Goal: Task Accomplishment & Management: Complete application form

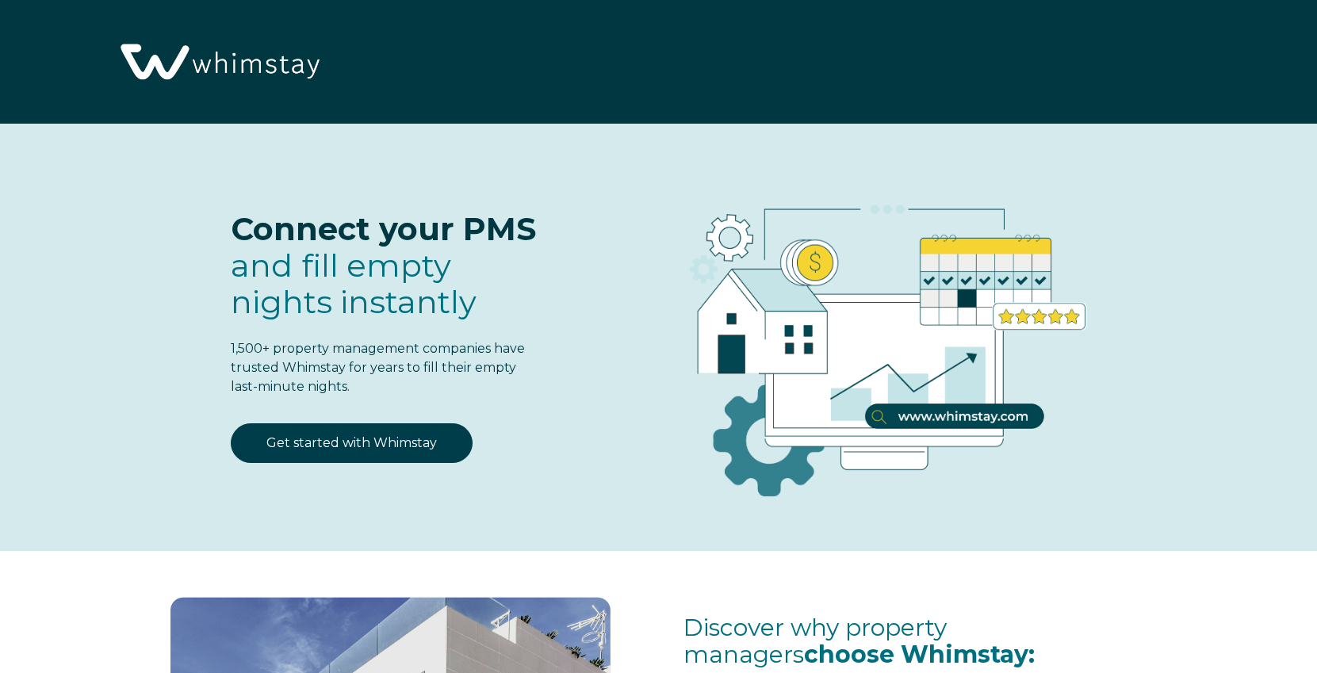
select select "US"
select select "Standard"
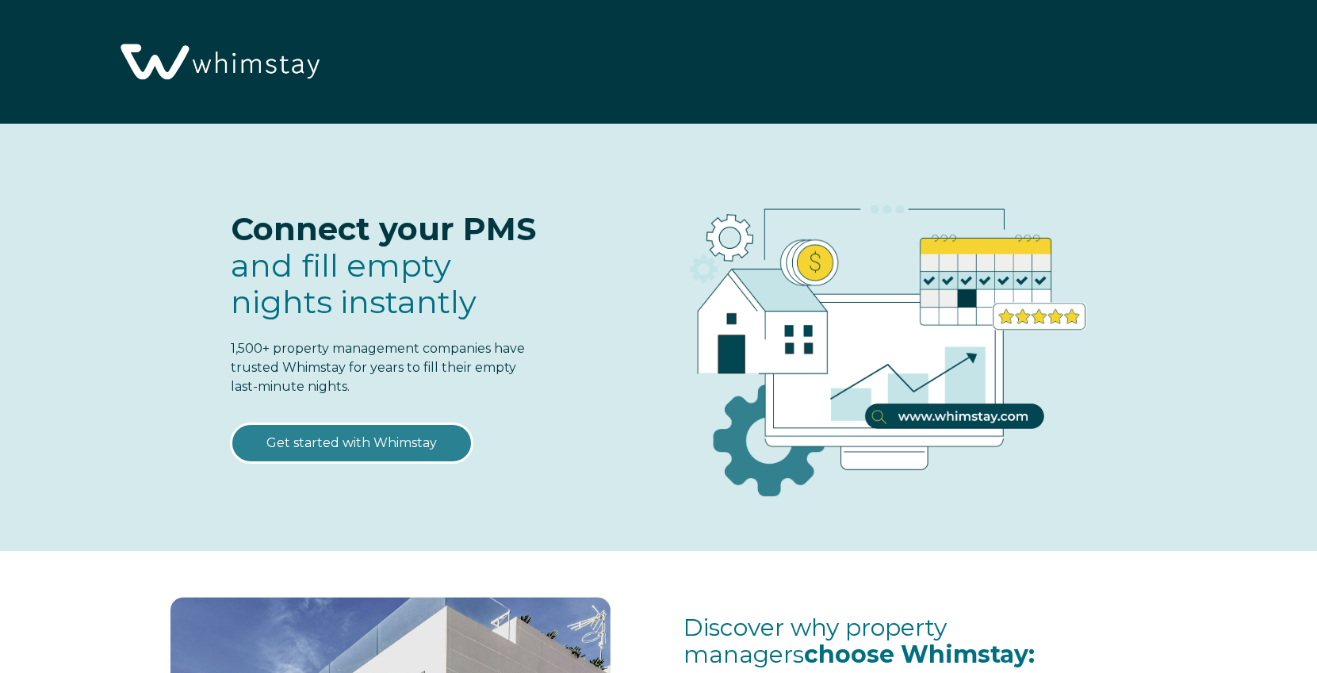
click at [358, 443] on link "Get started with Whimstay" at bounding box center [352, 444] width 242 height 40
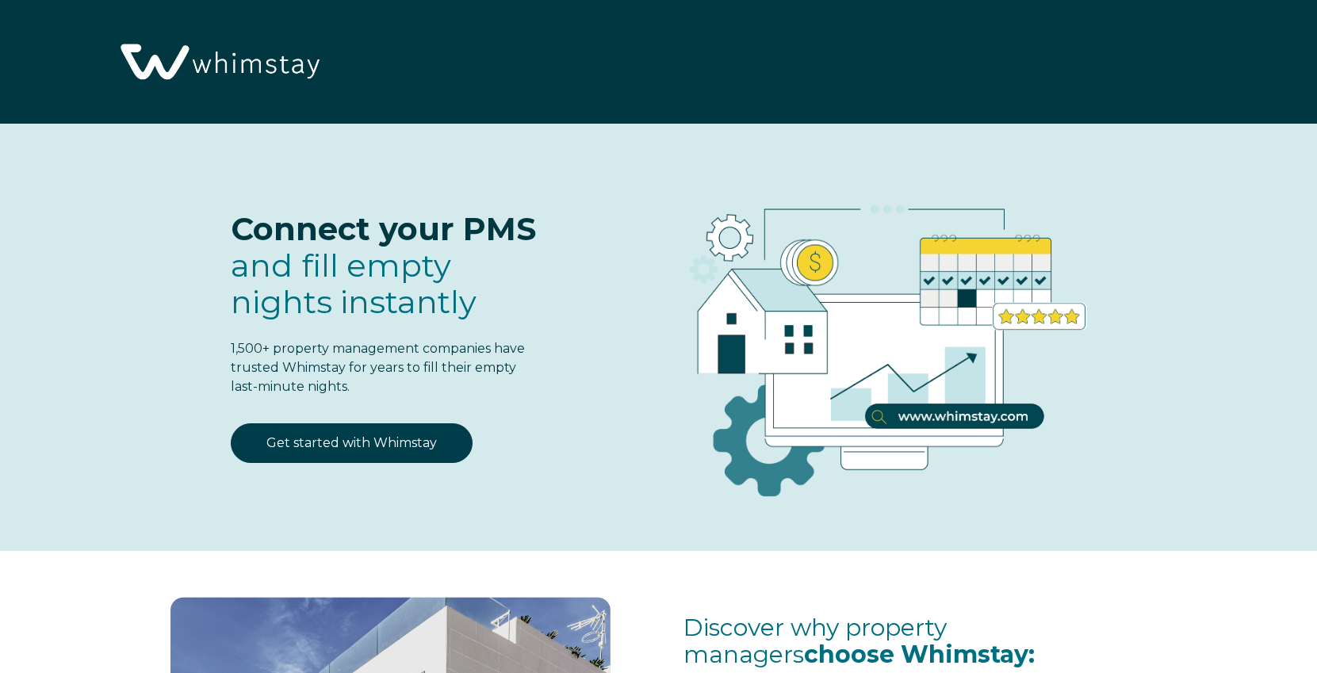
select select "US"
select select "Standard"
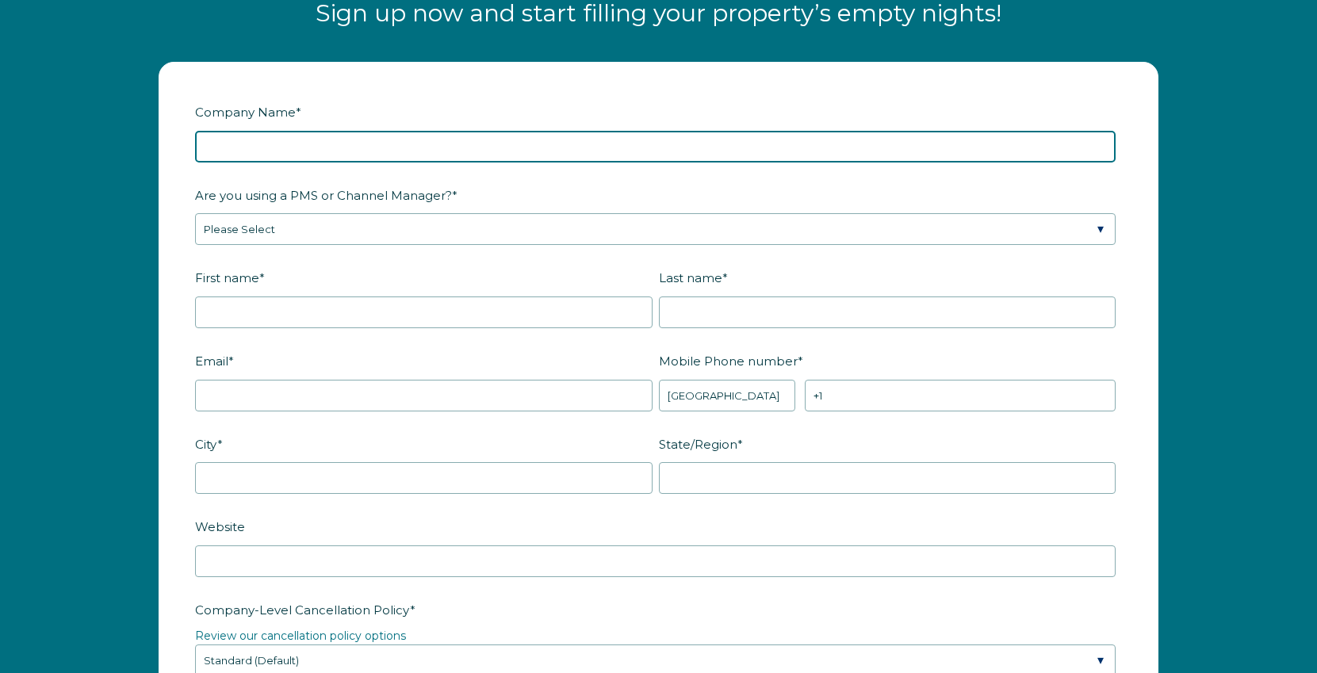
click at [331, 138] on input "Company Name *" at bounding box center [655, 147] width 921 height 32
type input "Drifter Stays"
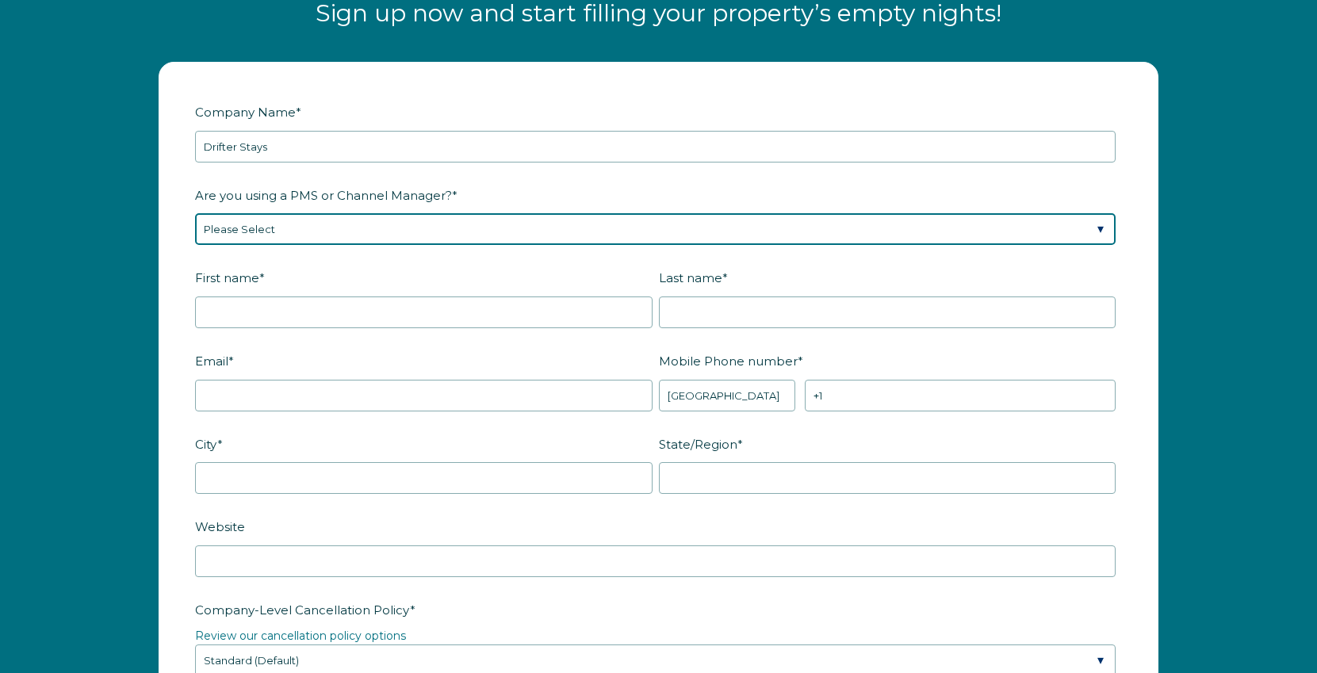
select select "OwnerRez"
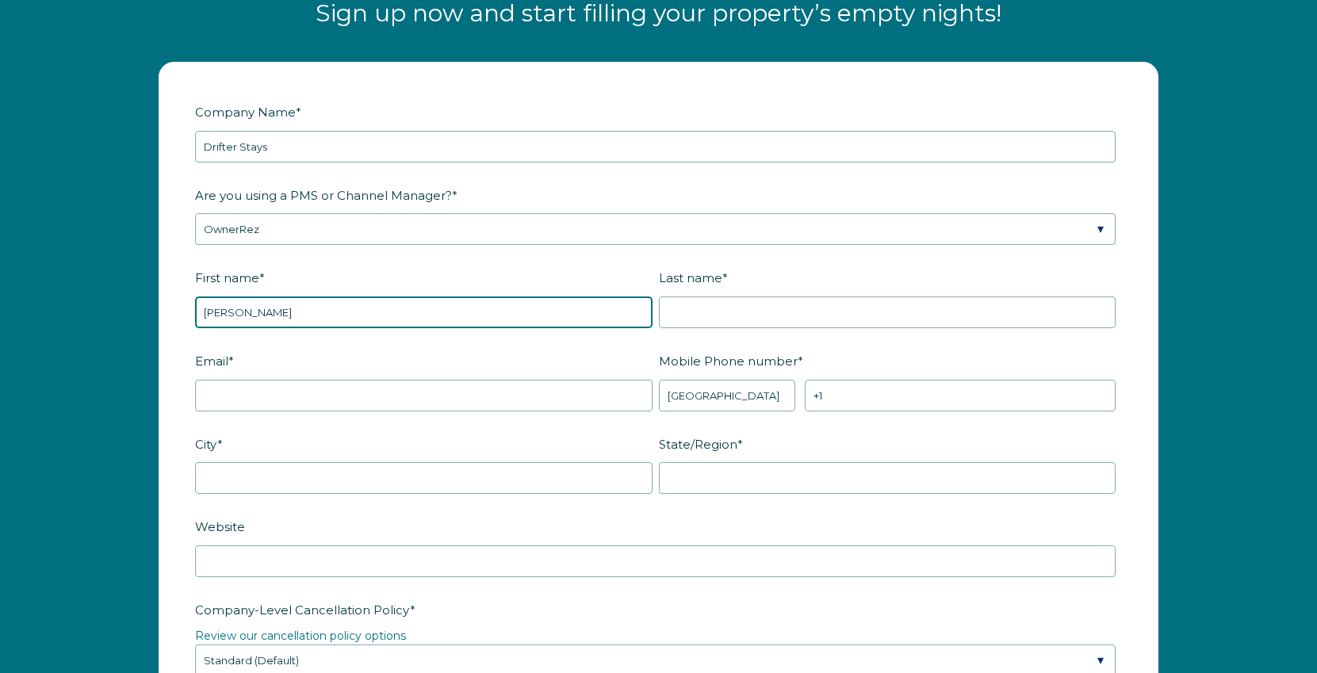
type input "[PERSON_NAME]"
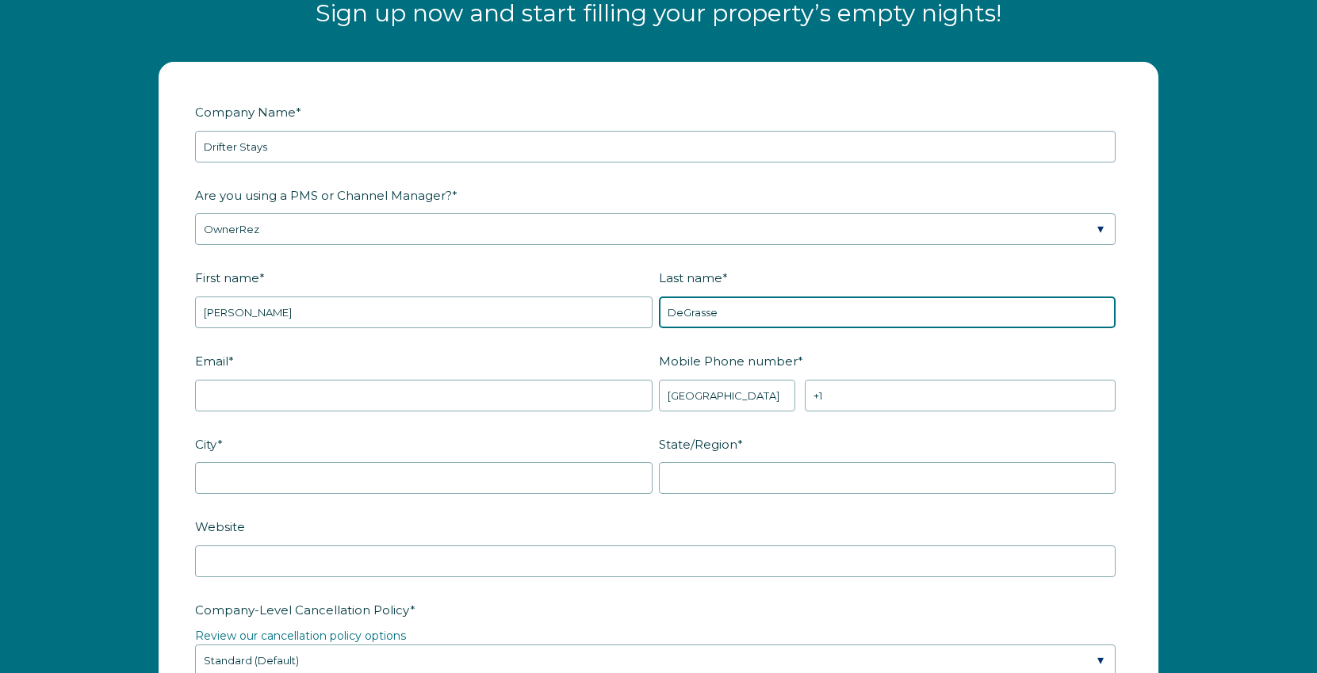
type input "DeGrasse"
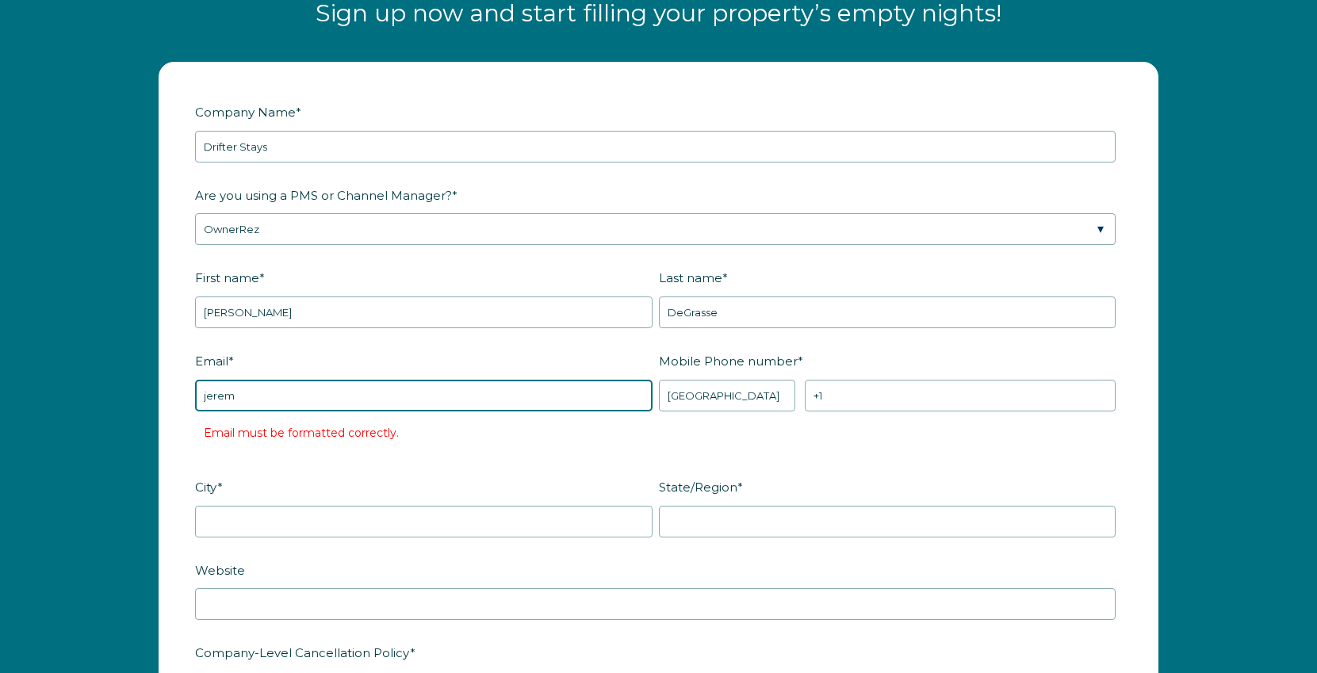
type input "[PERSON_NAME][EMAIL_ADDRESS][DOMAIN_NAME]"
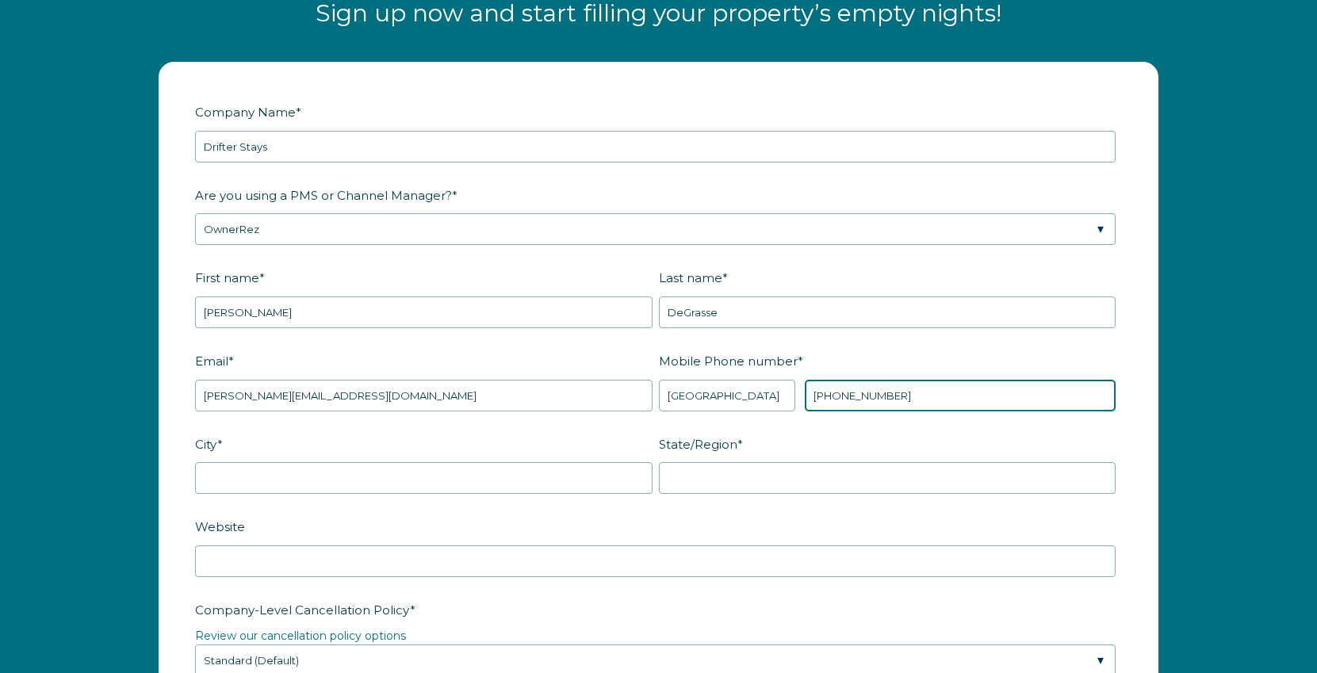
type input "[PHONE_NUMBER]"
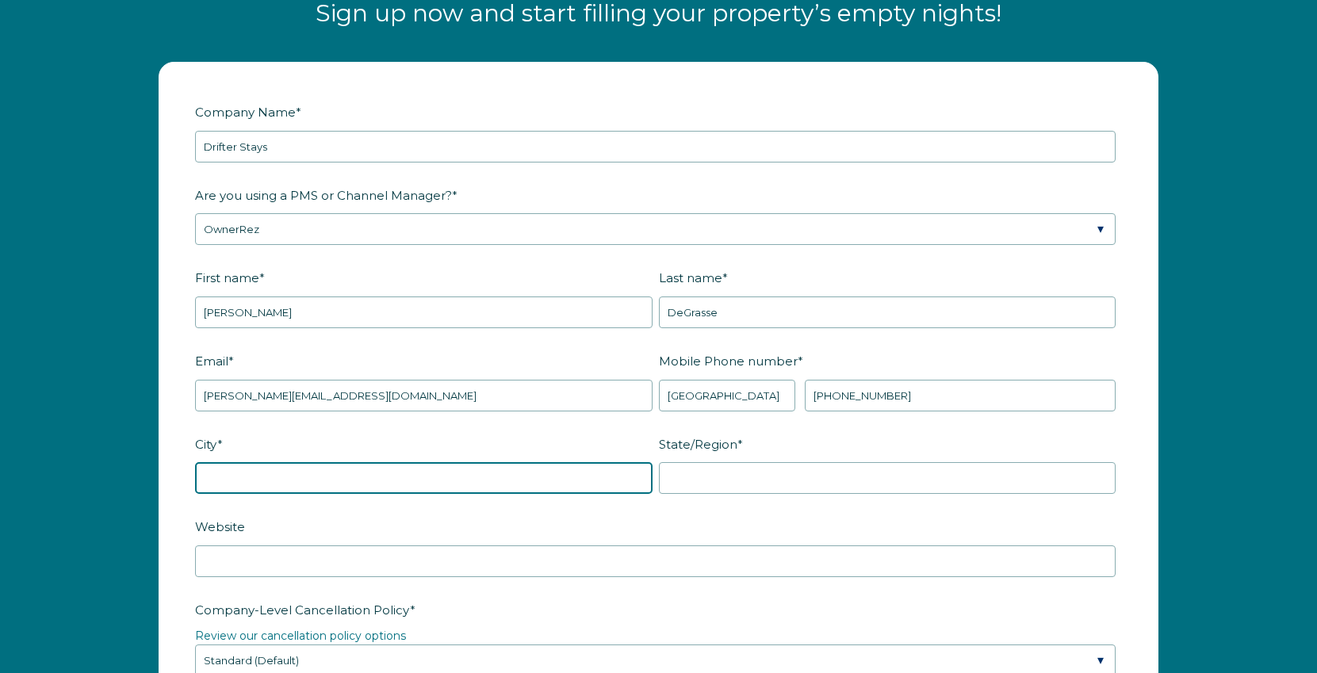
click at [322, 485] on input "City *" at bounding box center [424, 478] width 458 height 32
type input "[GEOGRAPHIC_DATA]"
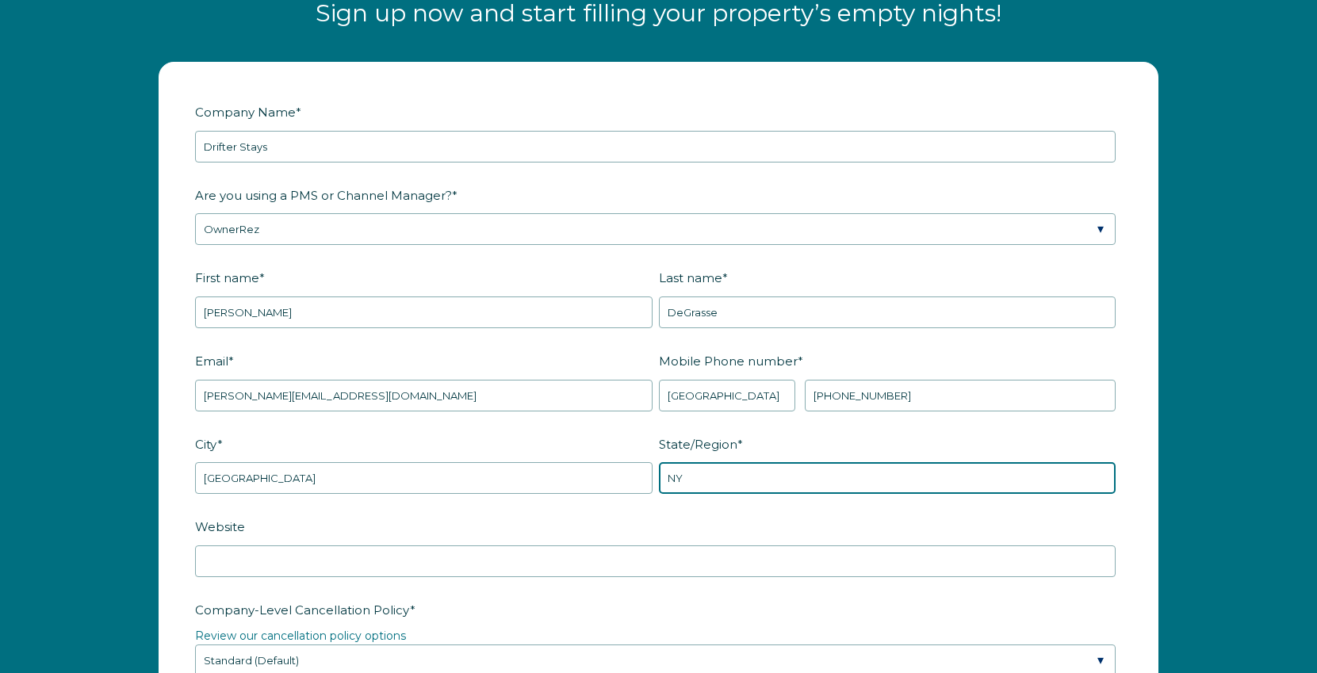
type input "NY"
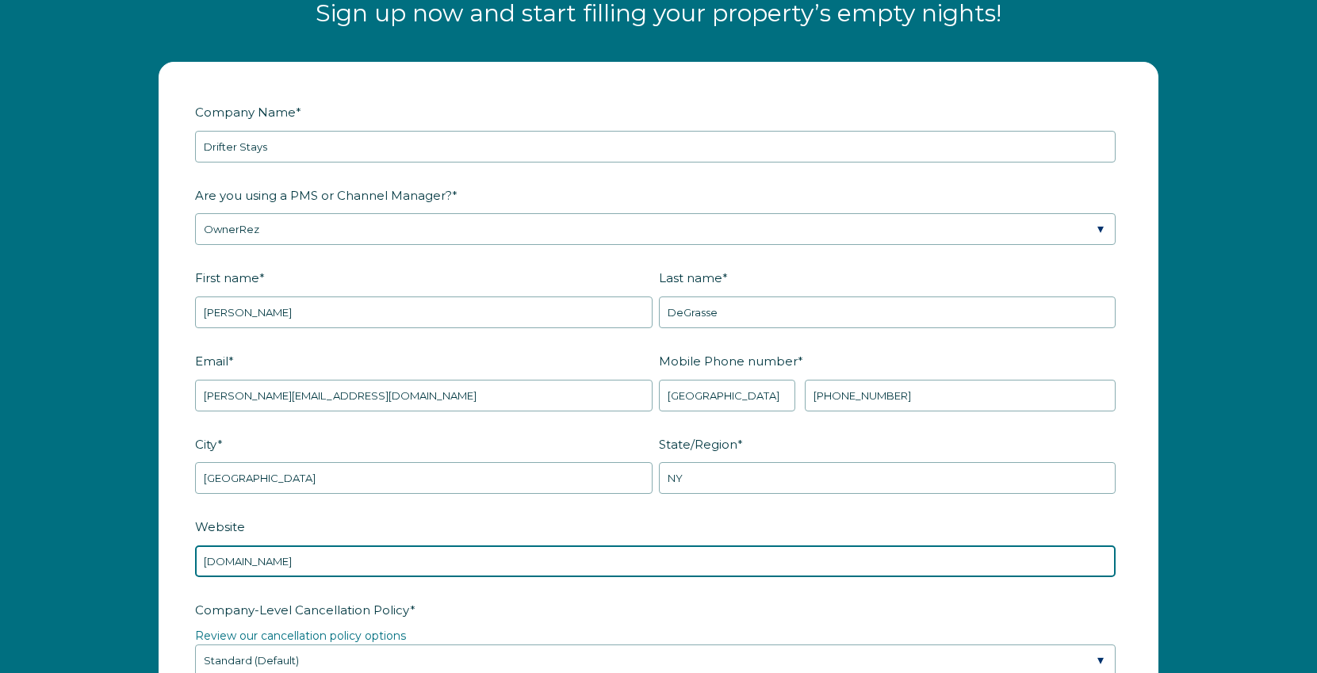
type input "[DOMAIN_NAME]"
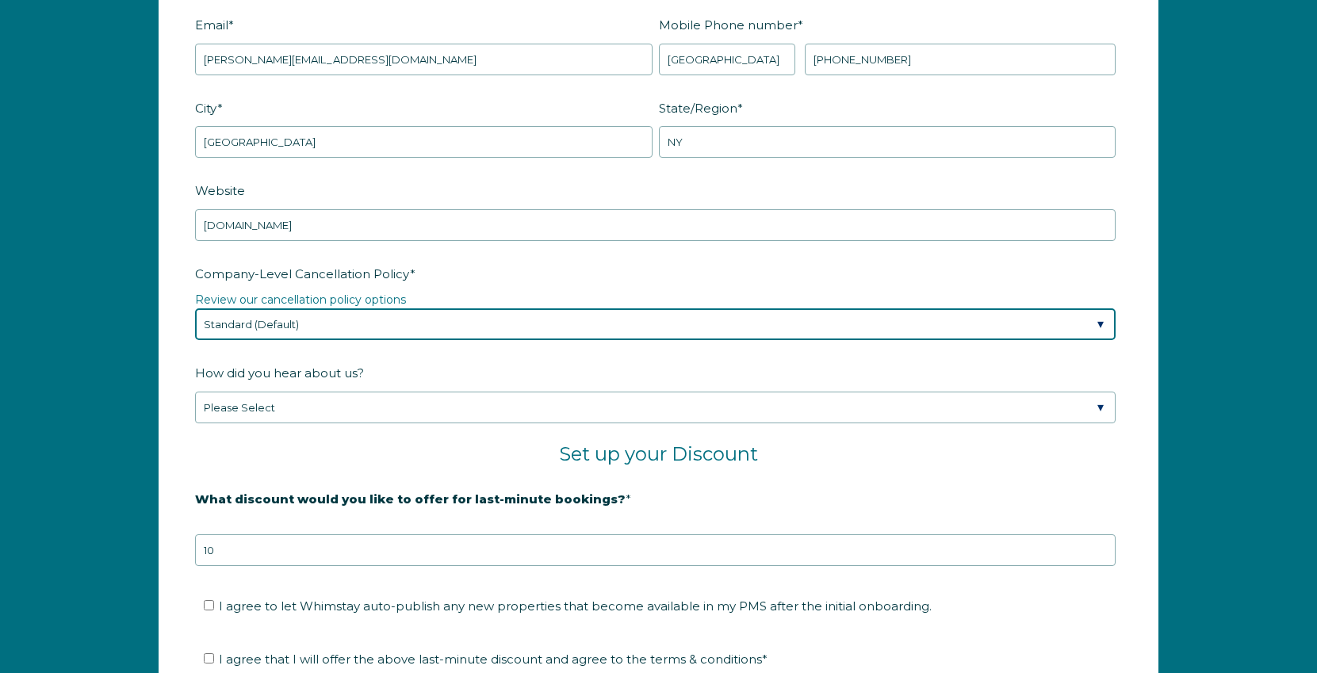
scroll to position [2354, 0]
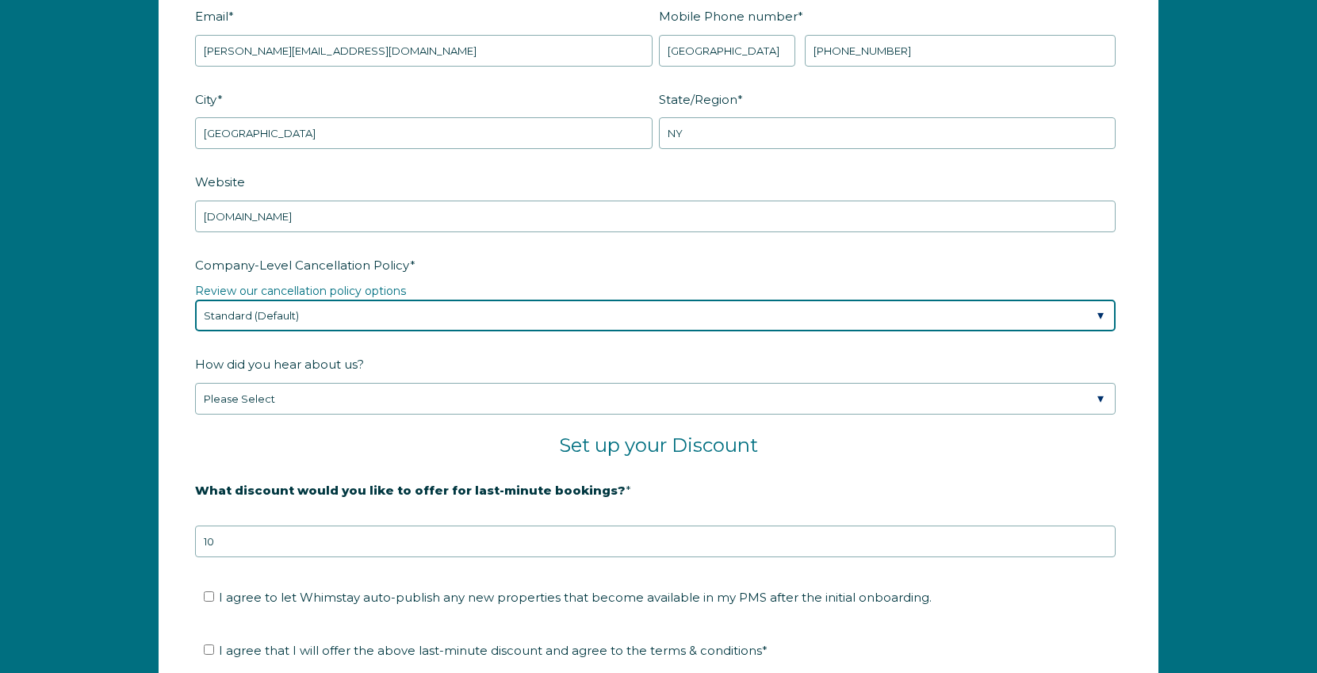
click at [293, 314] on select "Please Select Partial Standard (Default) Moderate Strict" at bounding box center [655, 316] width 921 height 32
click at [195, 300] on select "Please Select Partial Standard (Default) Moderate Strict" at bounding box center [655, 316] width 921 height 32
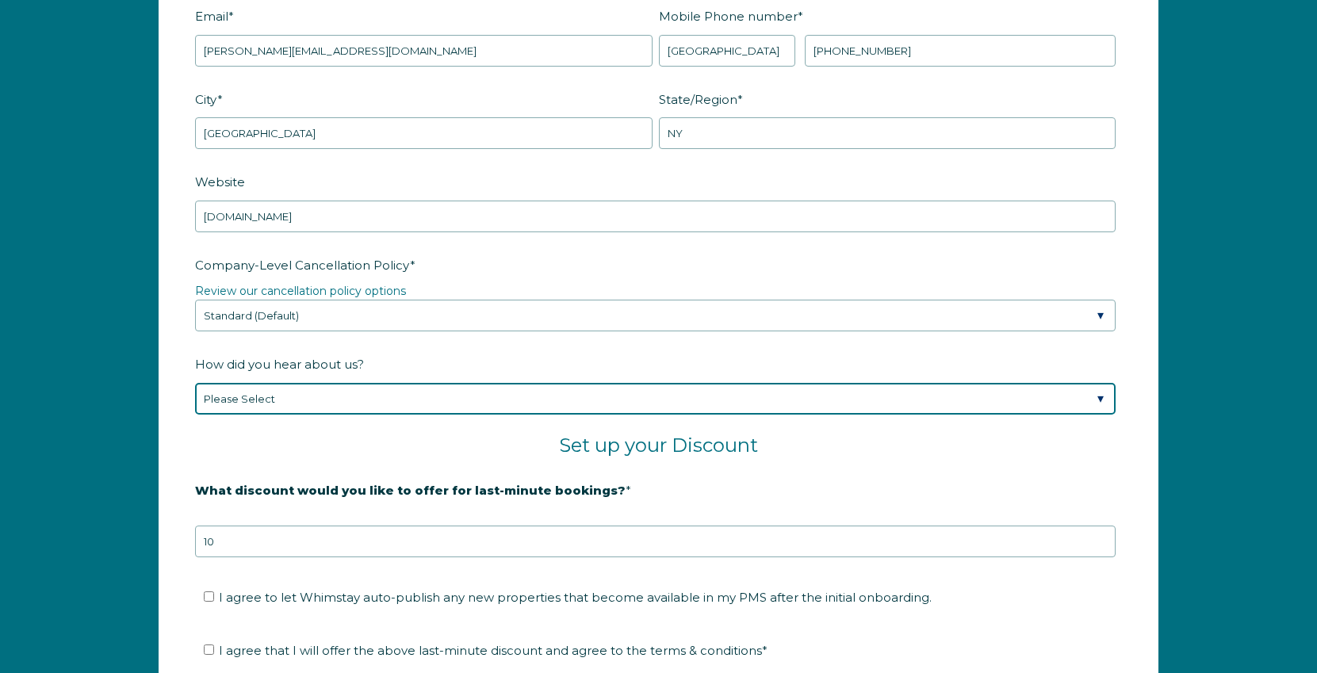
click at [274, 406] on select "Please Select Found Whimstay through a Google search Spoke to a Whimstay salesp…" at bounding box center [655, 399] width 921 height 32
select select "Marketing Email"
click at [195, 383] on select "Please Select Found Whimstay through a Google search Spoke to a Whimstay salesp…" at bounding box center [655, 399] width 921 height 32
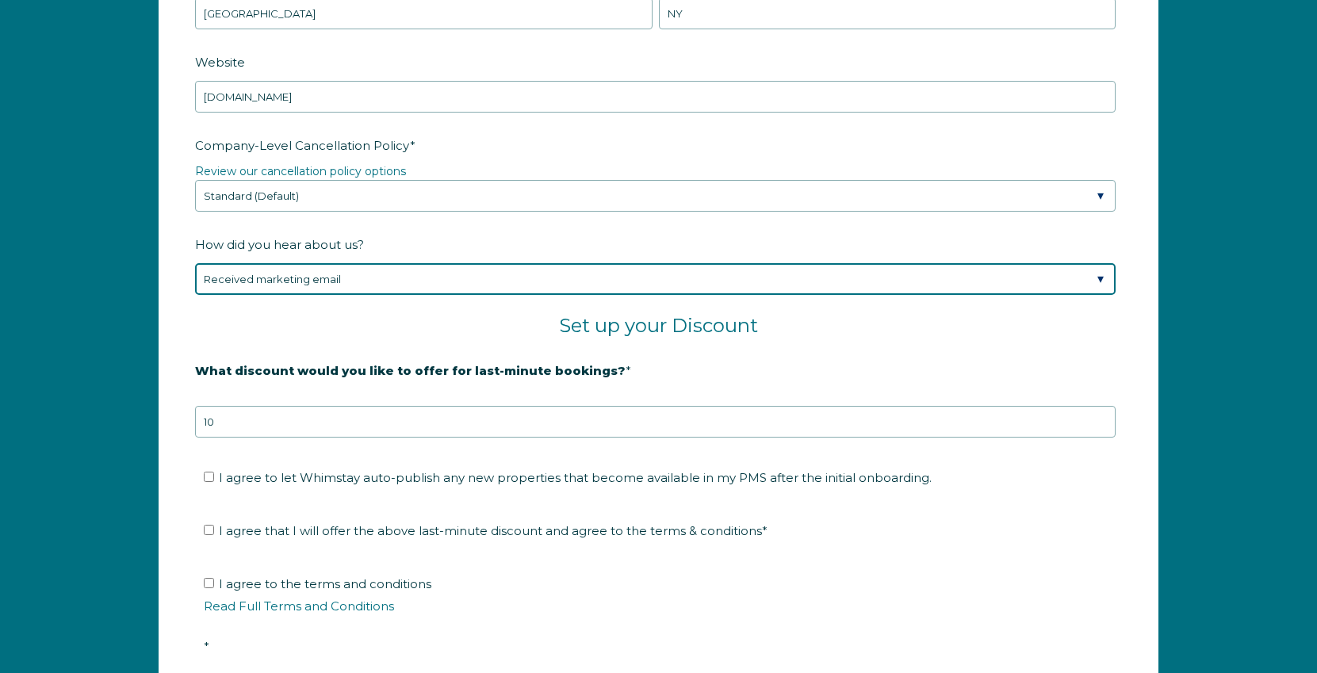
scroll to position [2538, 0]
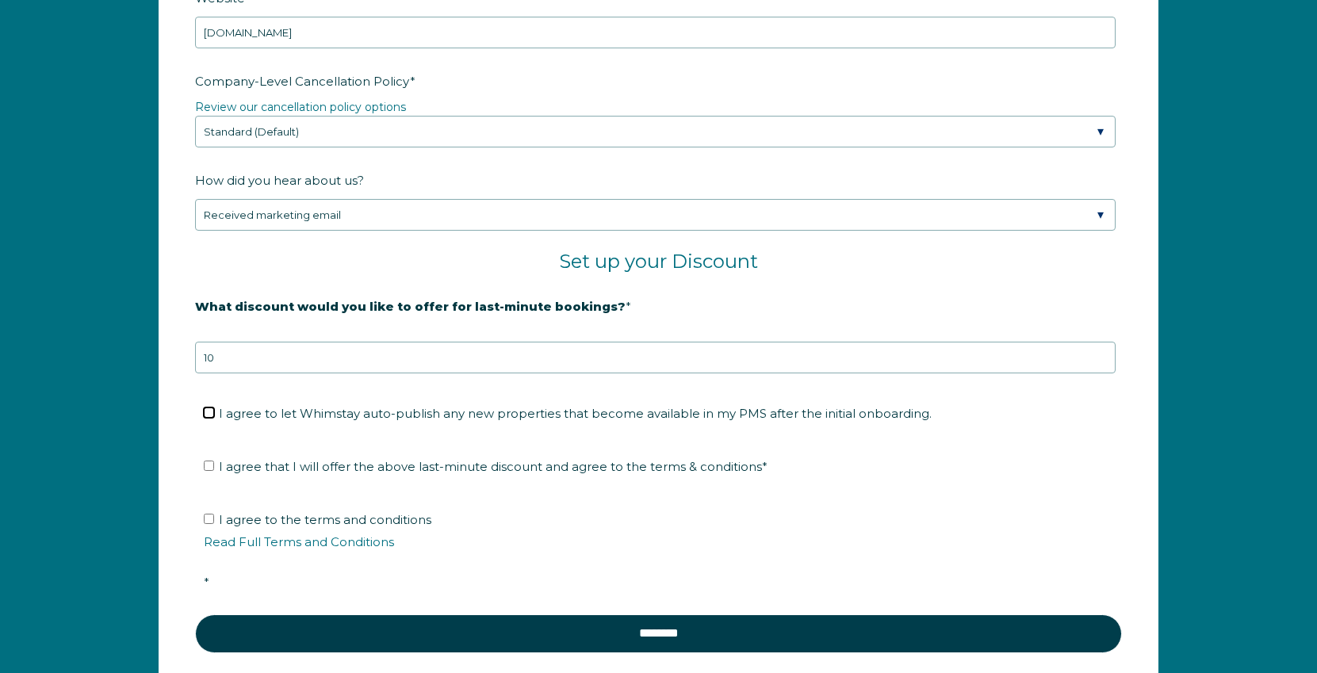
click at [210, 412] on input "I agree to let Whimstay auto-publish any new properties that become available i…" at bounding box center [209, 413] width 10 height 10
checkbox input "true"
click at [205, 469] on input "I agree that I will offer the above last-minute discount and agree to the terms…" at bounding box center [209, 466] width 10 height 10
checkbox input "true"
click at [209, 516] on input "I agree to the terms and conditions Read Full Terms and Conditions *" at bounding box center [209, 519] width 10 height 10
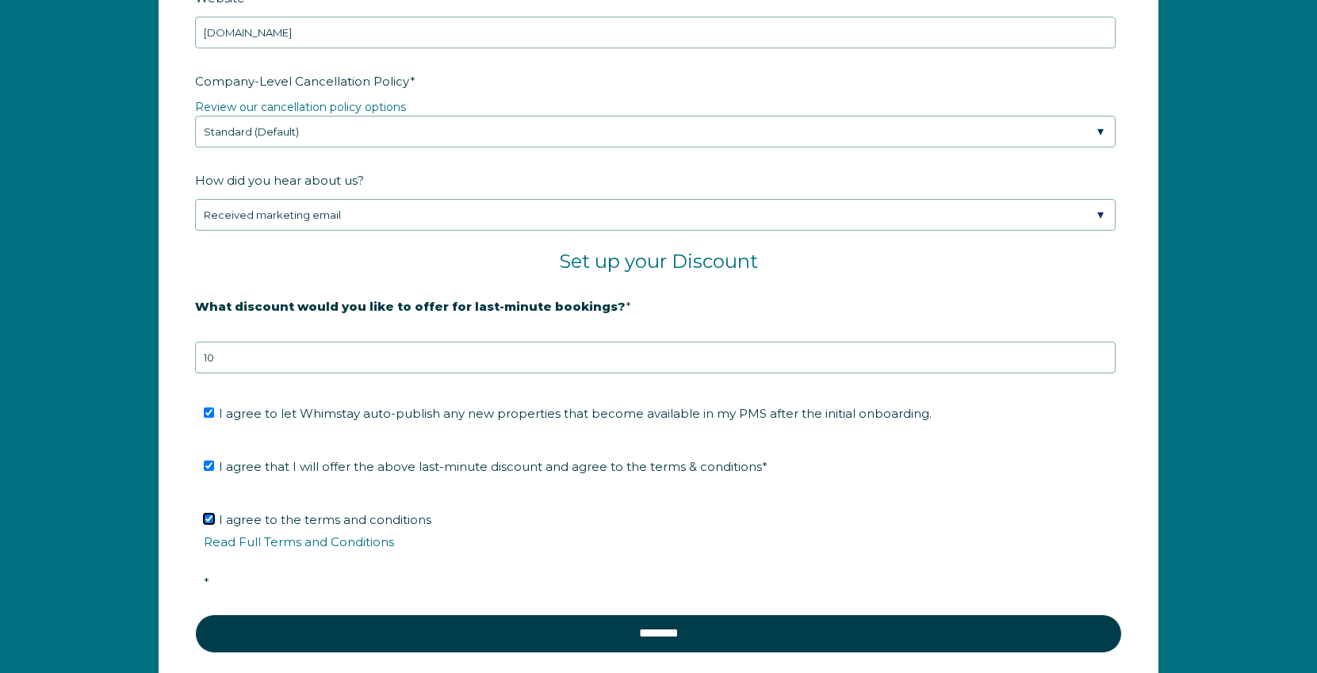
checkbox input "true"
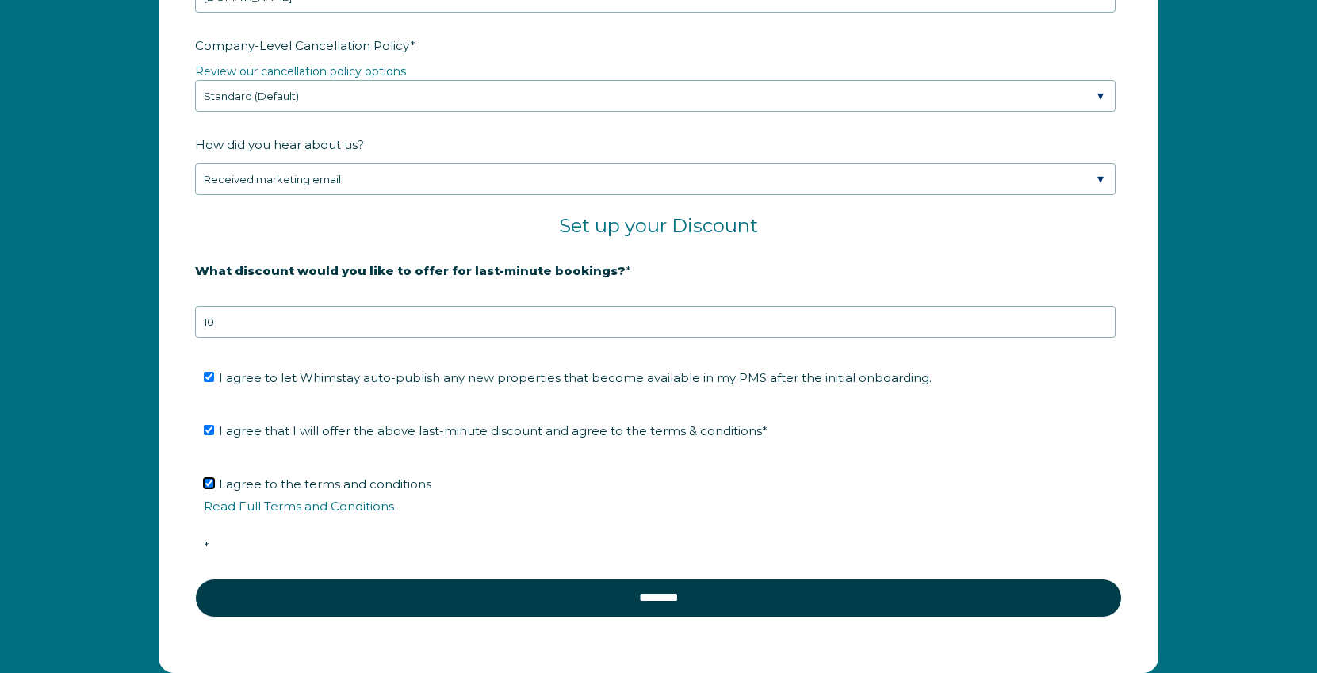
scroll to position [2751, 0]
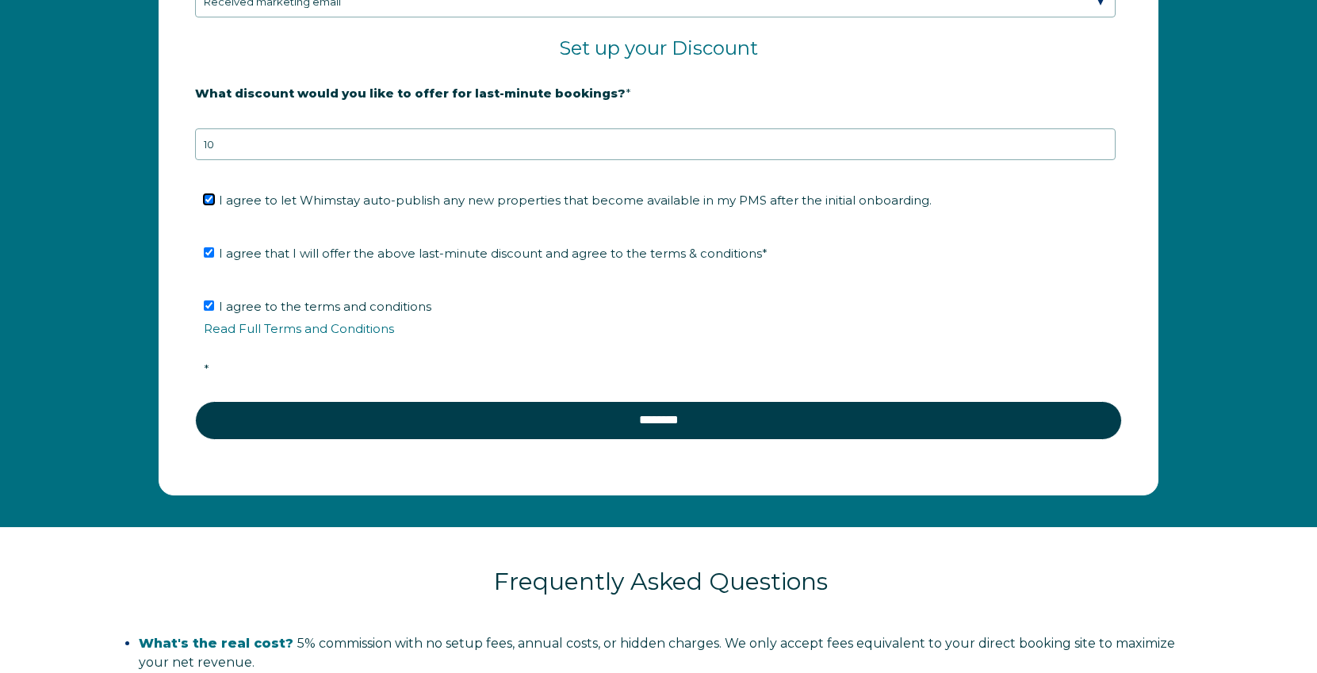
click at [209, 202] on input "I agree to let Whimstay auto-publish any new properties that become available i…" at bounding box center [209, 199] width 10 height 10
checkbox input "false"
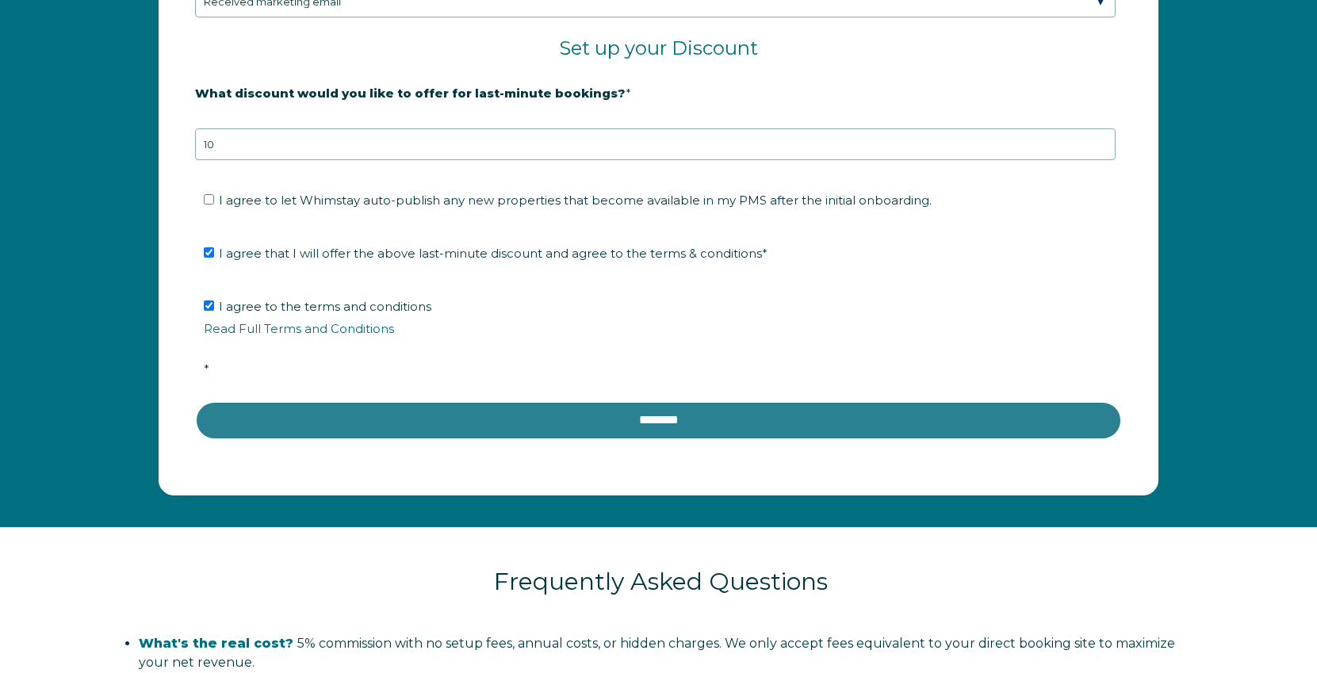
click at [649, 424] on input "********" at bounding box center [658, 420] width 927 height 38
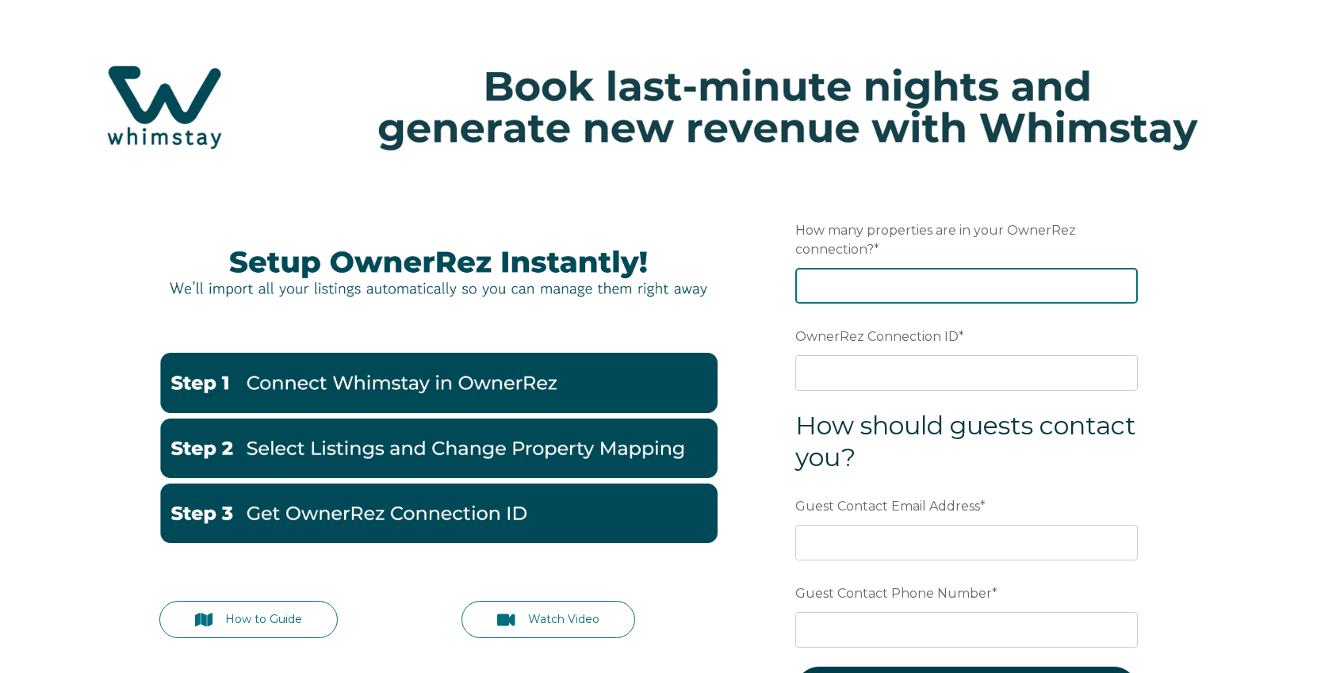
click at [866, 289] on input "How many properties are in your OwnerRez connection? *" at bounding box center [966, 285] width 343 height 35
type input "10"
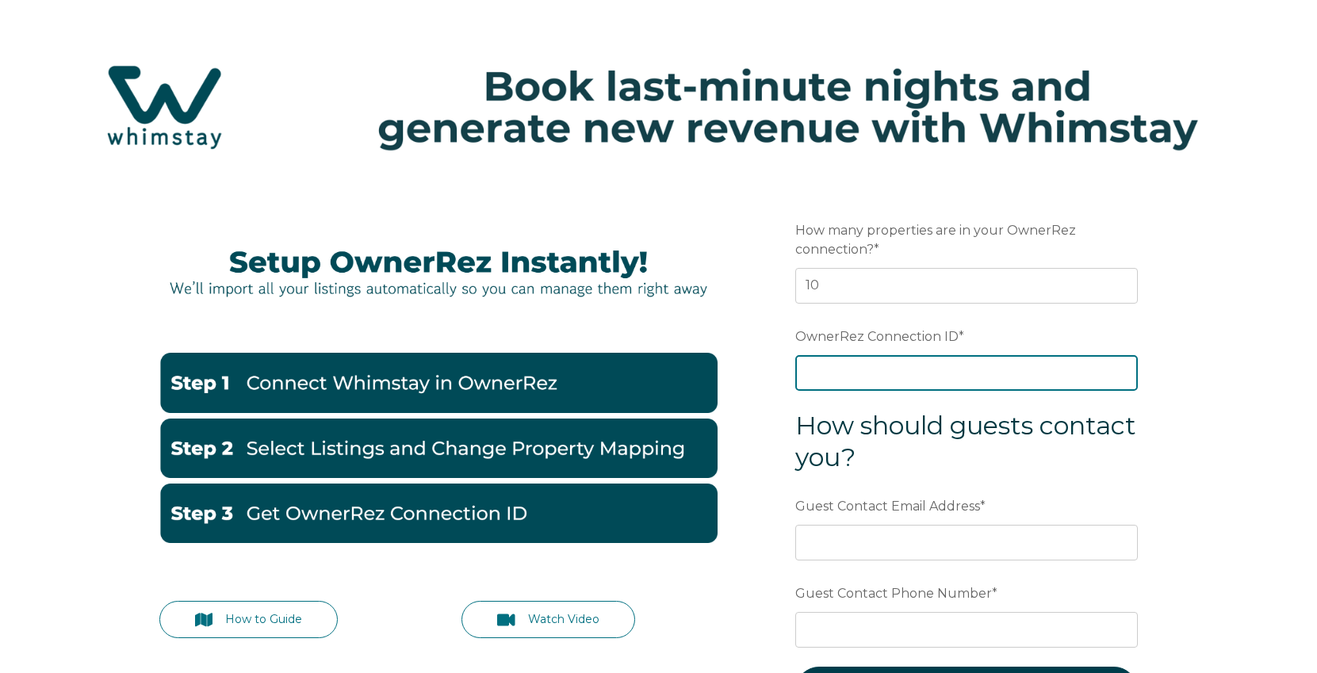
click at [868, 382] on input "OwnerRez Connection ID *" at bounding box center [966, 372] width 343 height 35
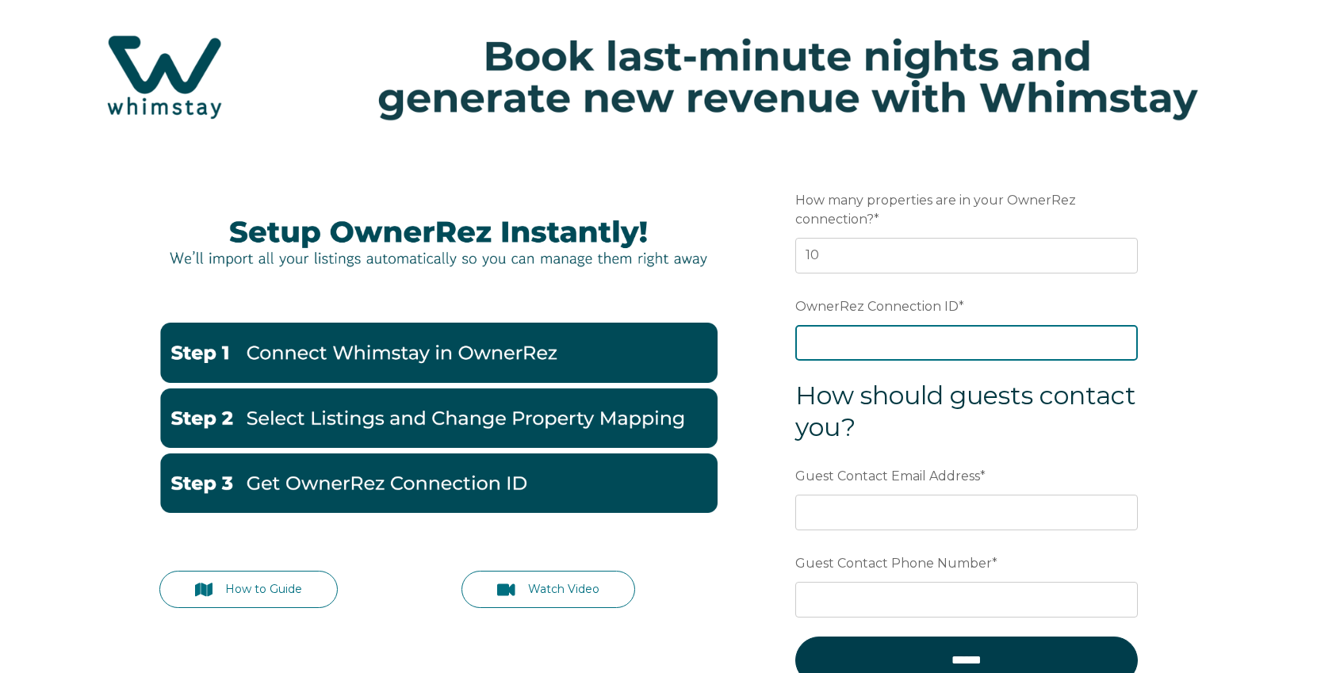
scroll to position [49, 0]
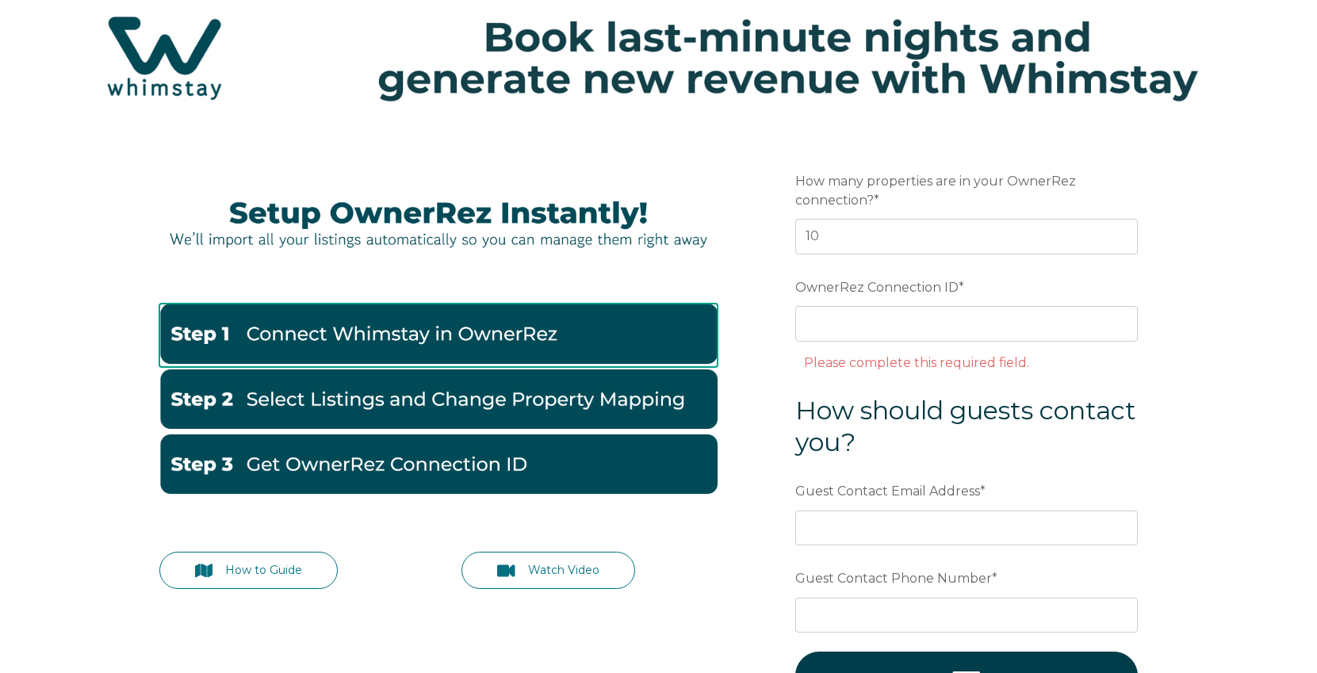
click at [384, 332] on img at bounding box center [438, 333] width 558 height 59
